Goal: Transaction & Acquisition: Purchase product/service

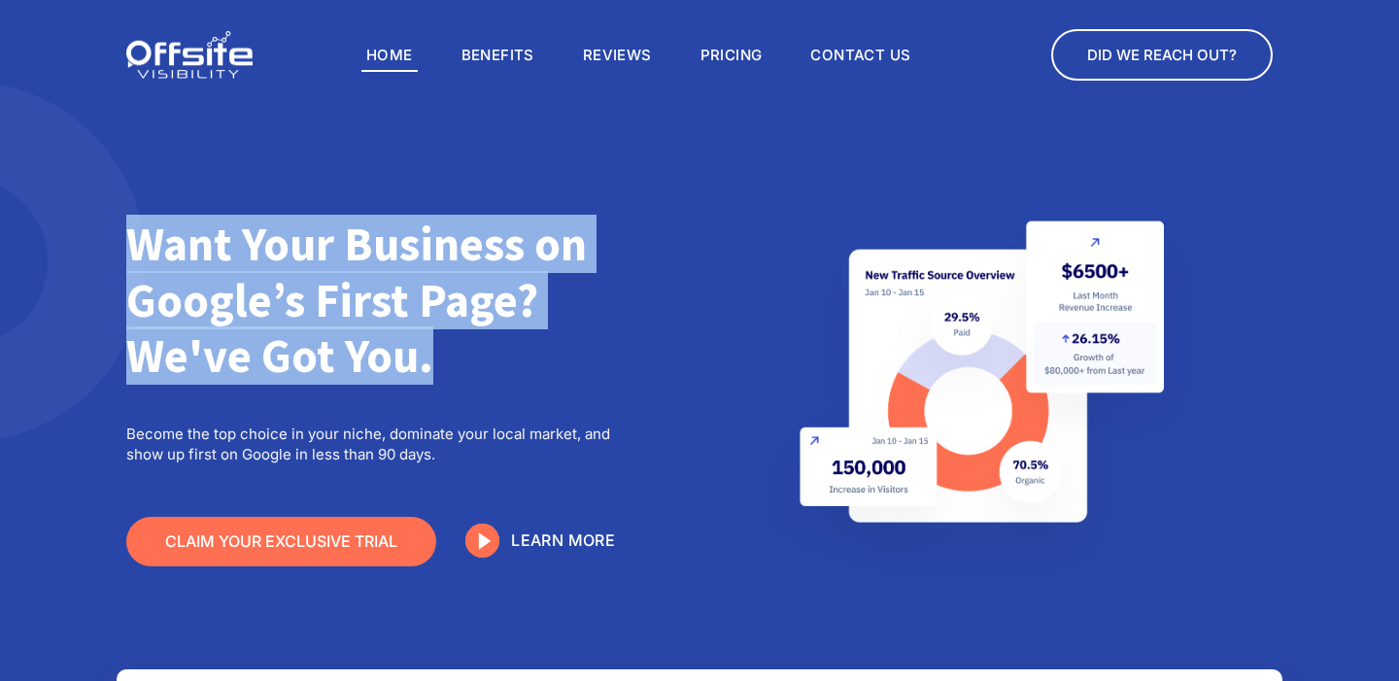
drag, startPoint x: 137, startPoint y: 268, endPoint x: 444, endPoint y: 438, distance: 351.0
click at [444, 438] on div "Want Your Business on Google’s First Page? We've Got You. Become the top choice…" at bounding box center [385, 419] width 536 height 424
click at [444, 438] on p "Become the top choice in your niche, dominate your local market, and show up fi…" at bounding box center [384, 444] width 517 height 41
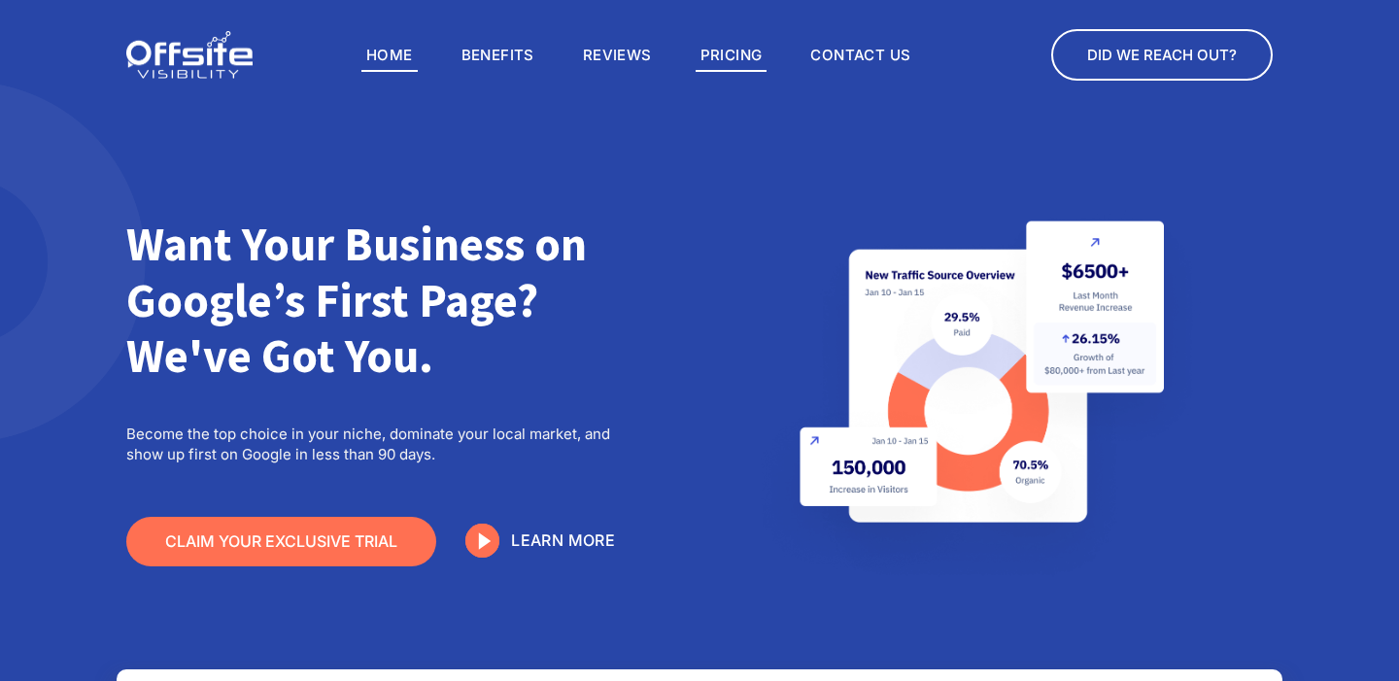
click at [747, 62] on link "Pricing" at bounding box center [732, 55] width 72 height 33
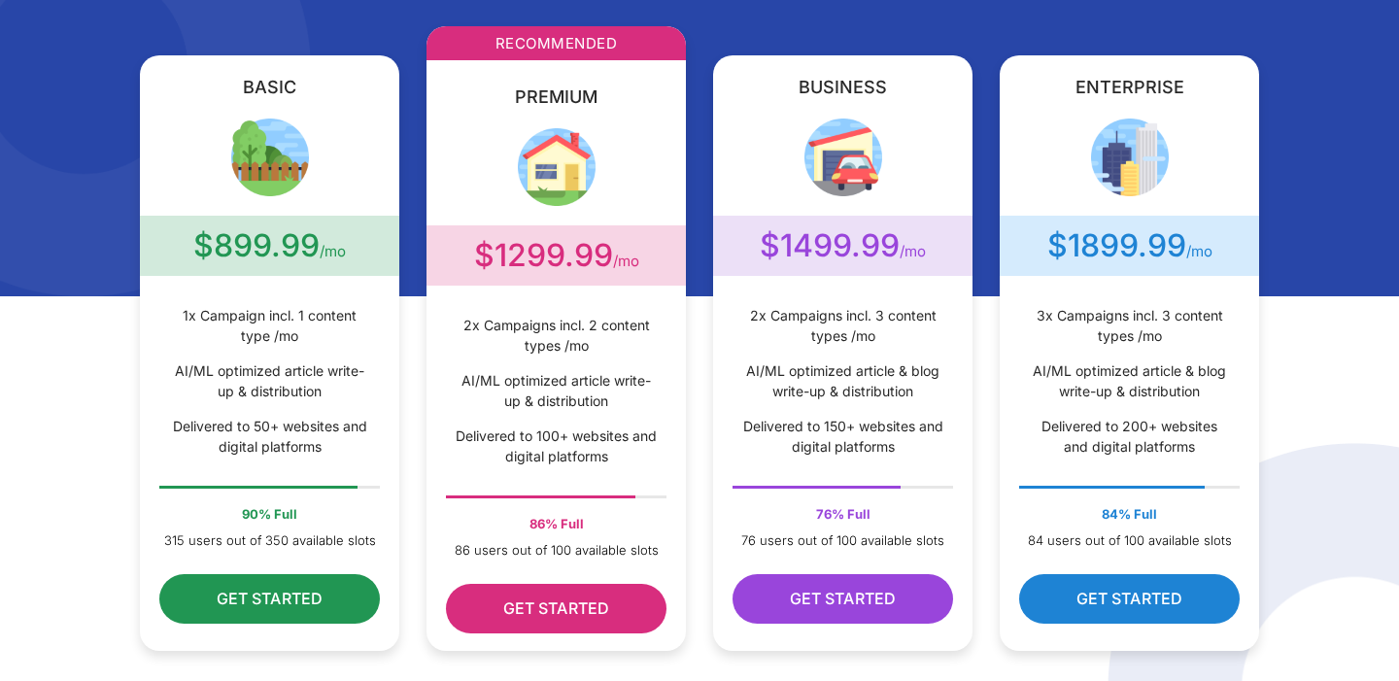
scroll to position [479, 0]
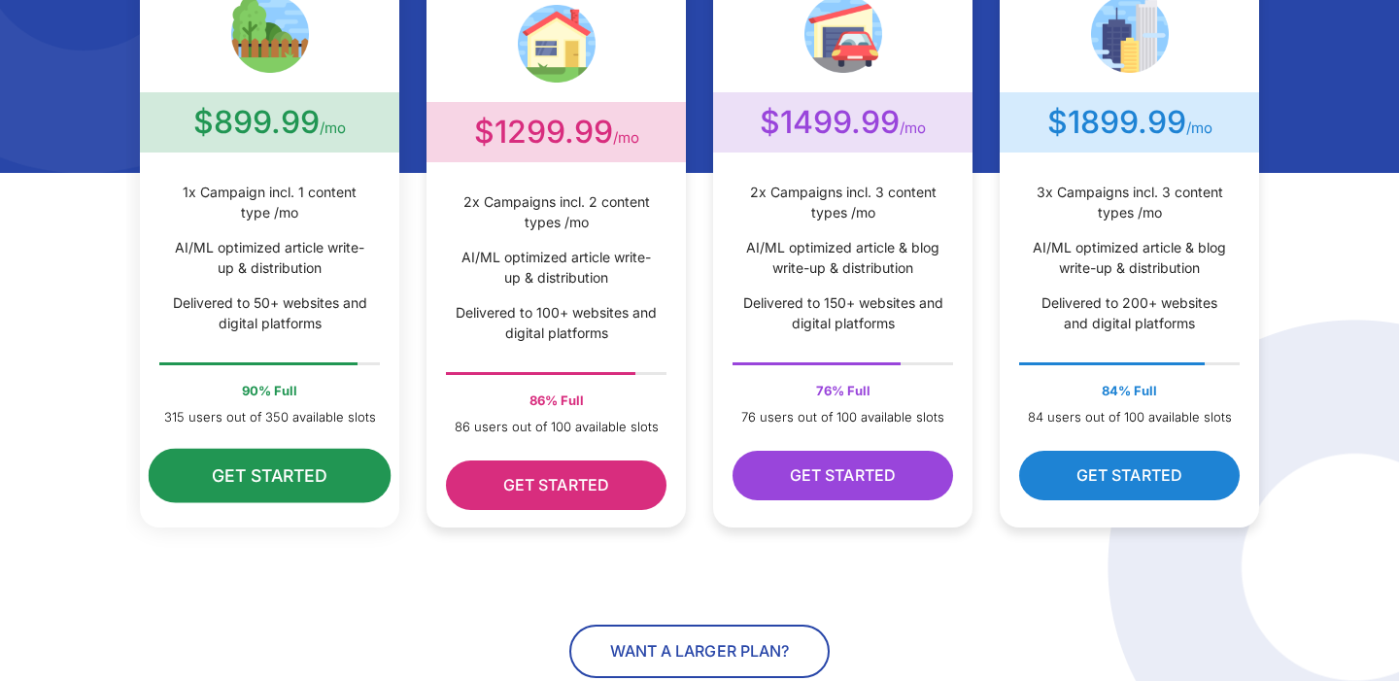
click at [249, 477] on span "Get Started" at bounding box center [270, 476] width 116 height 20
